Goal: Task Accomplishment & Management: Manage account settings

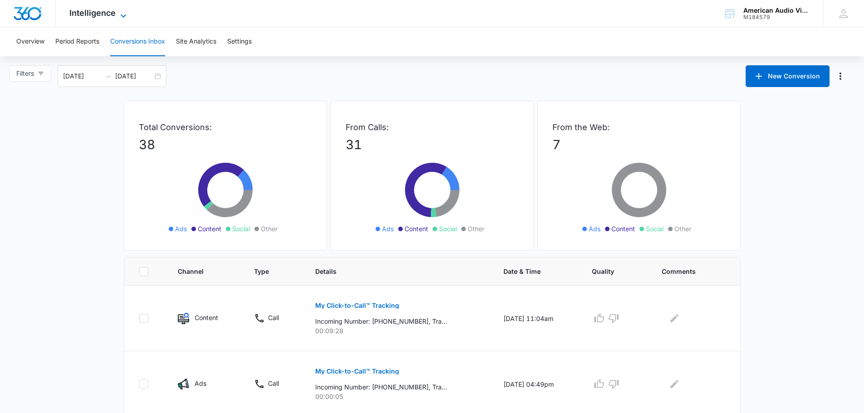
click at [120, 10] on icon at bounding box center [123, 15] width 11 height 11
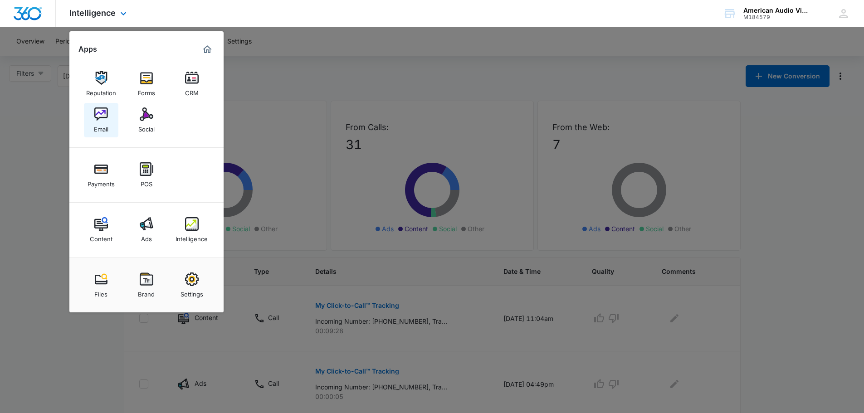
click at [102, 113] on img at bounding box center [101, 114] width 14 height 14
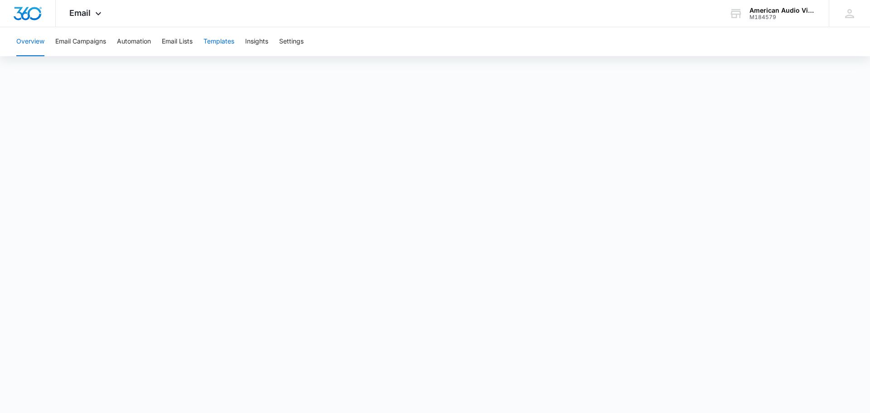
click at [219, 42] on button "Templates" at bounding box center [219, 41] width 31 height 29
click at [170, 37] on button "Email Lists" at bounding box center [177, 41] width 31 height 29
